Goal: Task Accomplishment & Management: Manage account settings

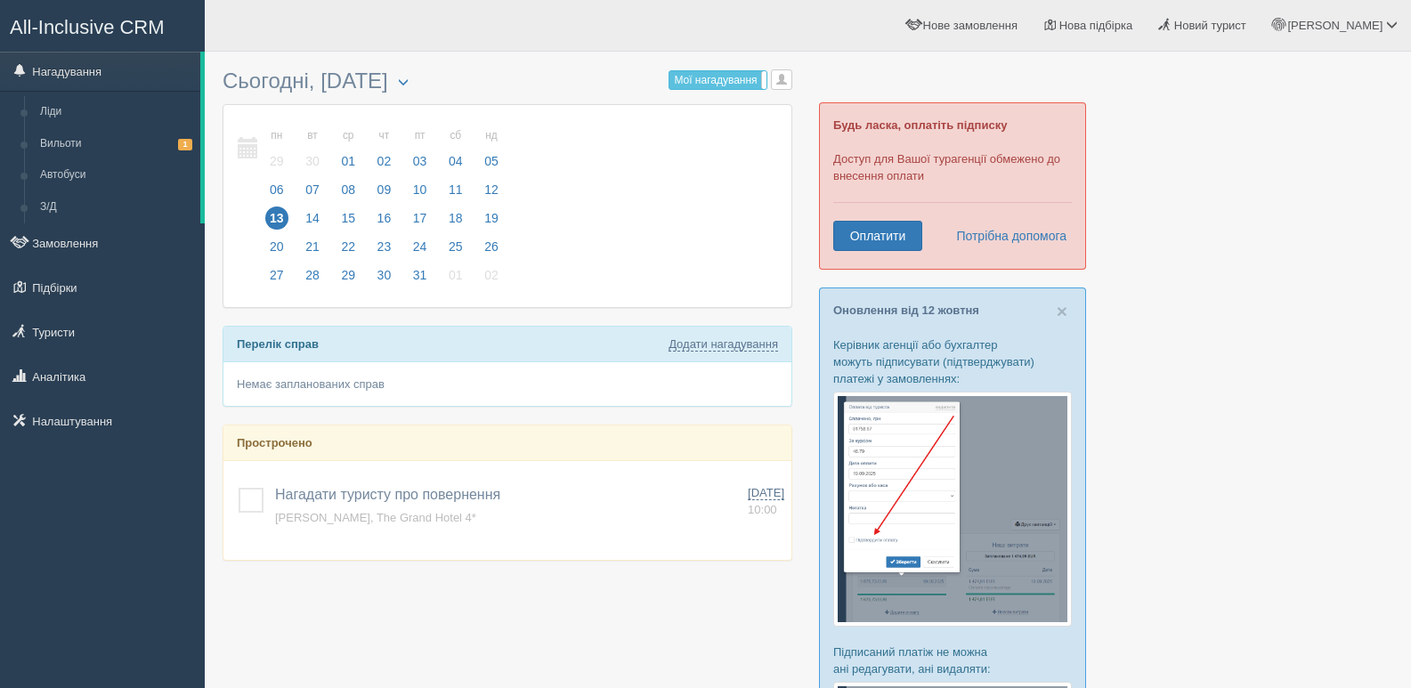
drag, startPoint x: 255, startPoint y: 504, endPoint x: 250, endPoint y: 435, distance: 69.6
click at [239, 488] on label at bounding box center [239, 488] width 0 height 0
click at [0, 0] on input "checkbox" at bounding box center [0, 0] width 0 height 0
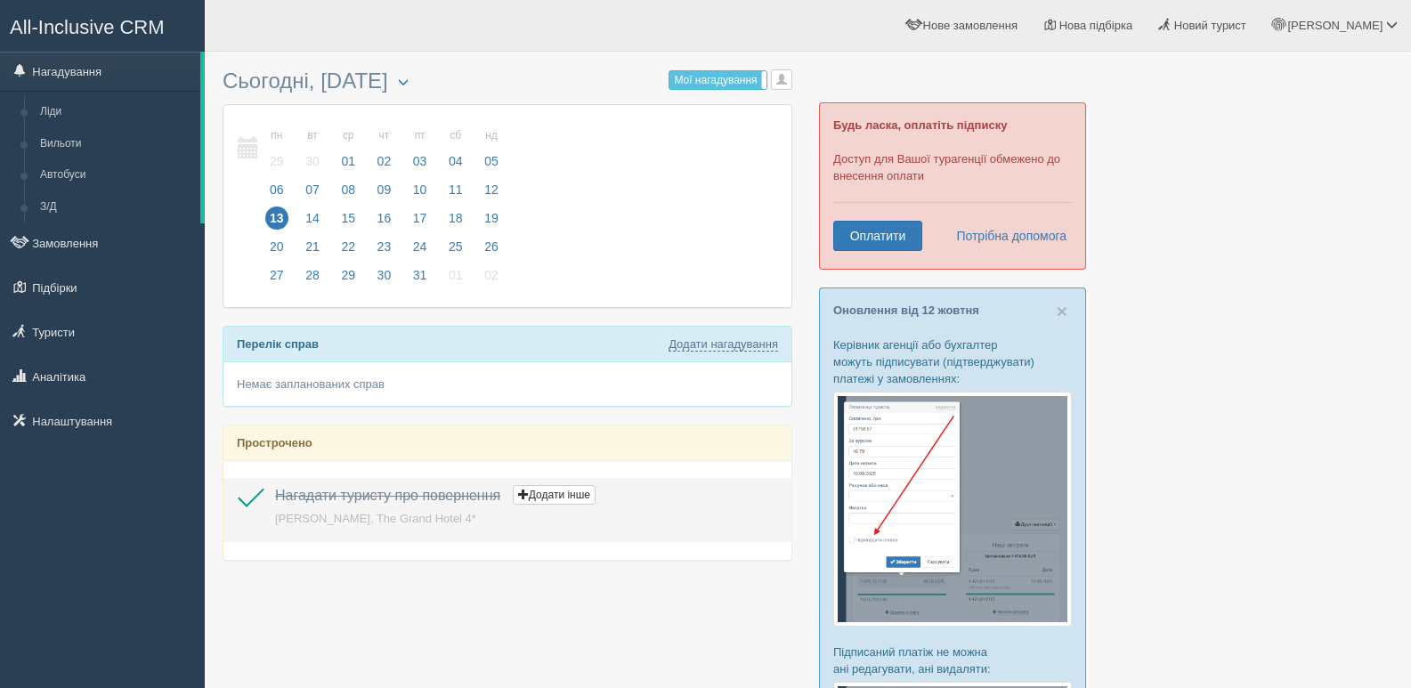
drag, startPoint x: 251, startPoint y: 496, endPoint x: 280, endPoint y: 465, distance: 42.2
click at [239, 488] on label at bounding box center [239, 488] width 0 height 0
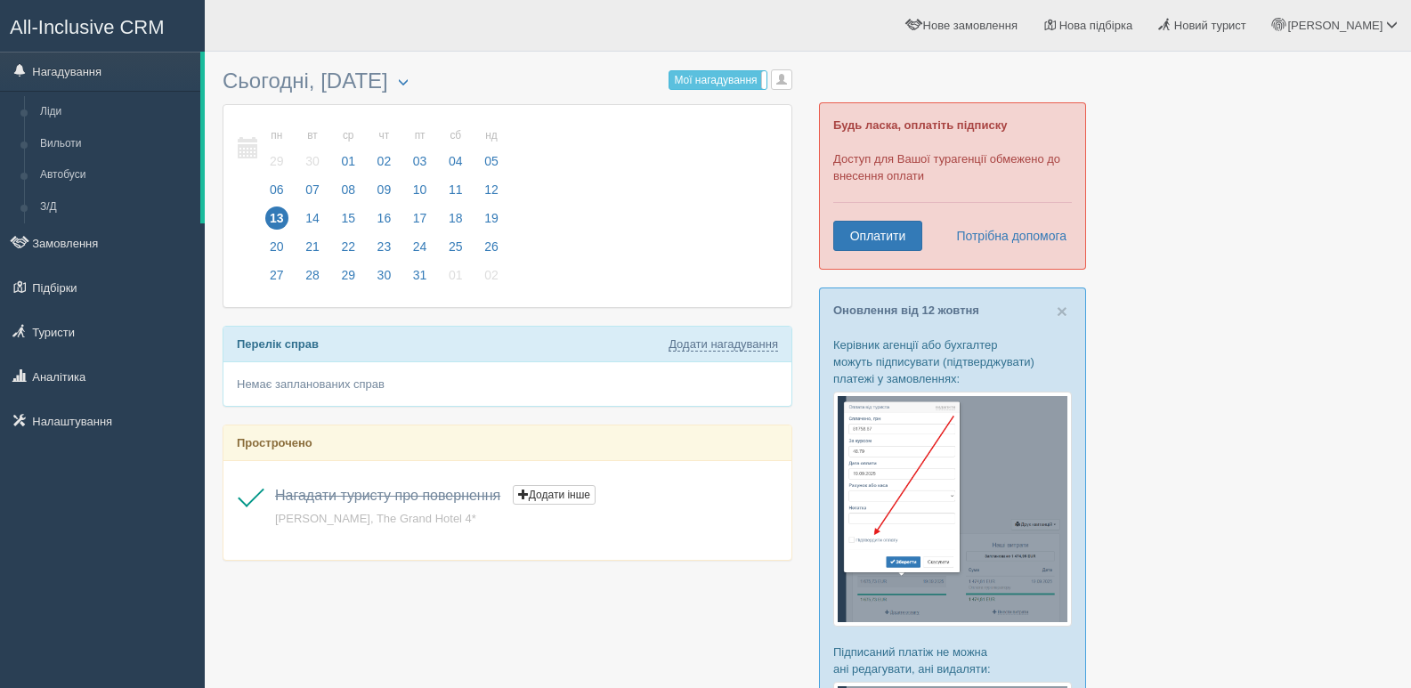
click at [0, 0] on input "checkbox" at bounding box center [0, 0] width 0 height 0
click at [119, 144] on link "Вильоти 1" at bounding box center [116, 144] width 168 height 32
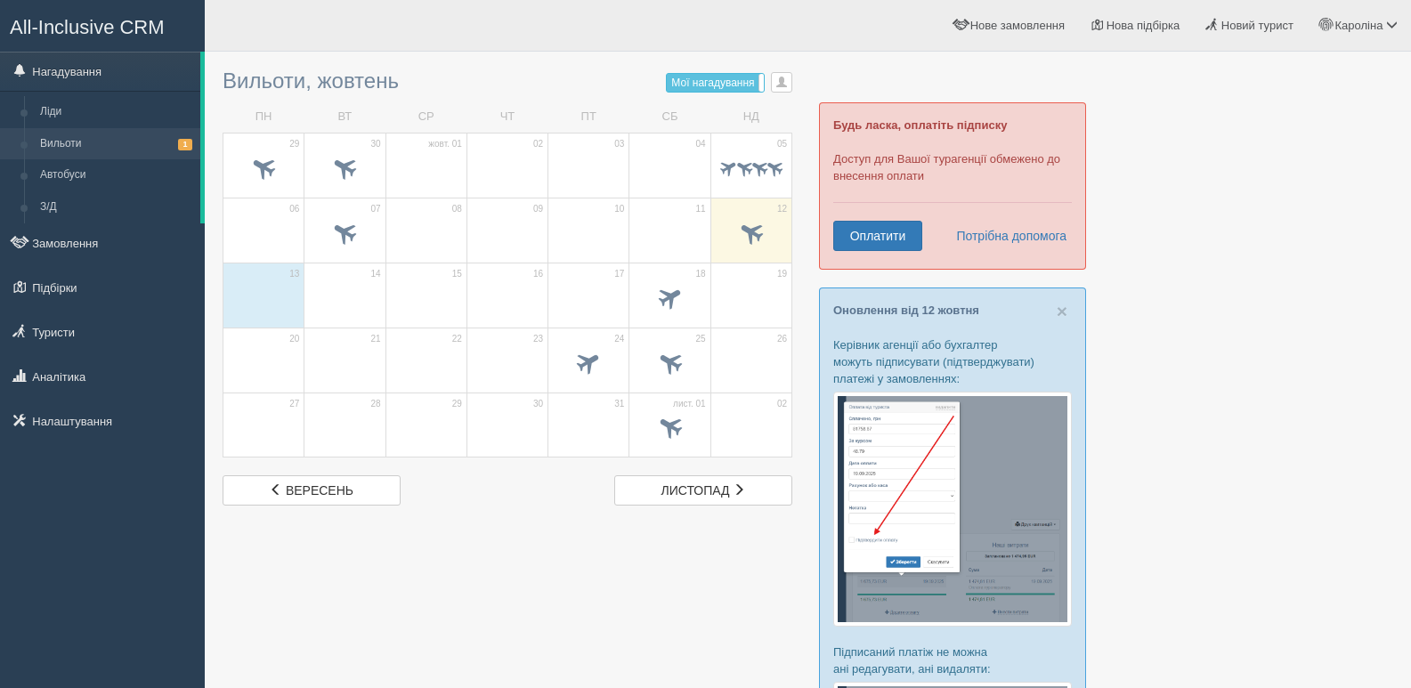
click at [1257, 139] on div at bounding box center [808, 672] width 1171 height 1222
